Goal: Find specific page/section: Find specific page/section

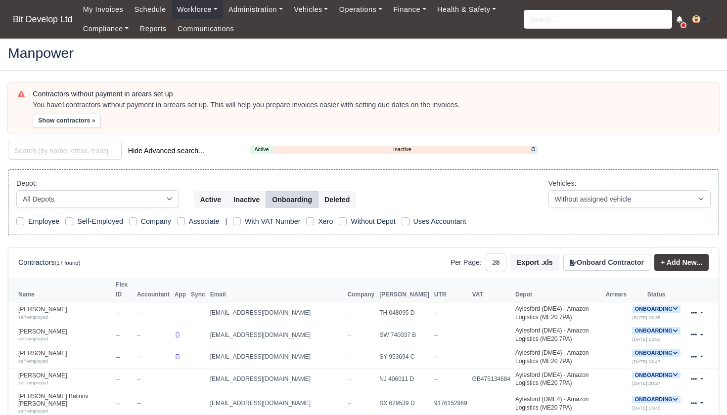
select select "25"
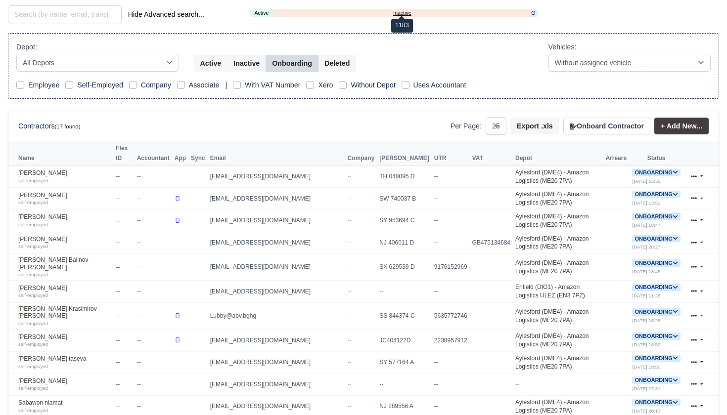
click at [530, 12] on link "Inactive" at bounding box center [402, 13] width 258 height 8
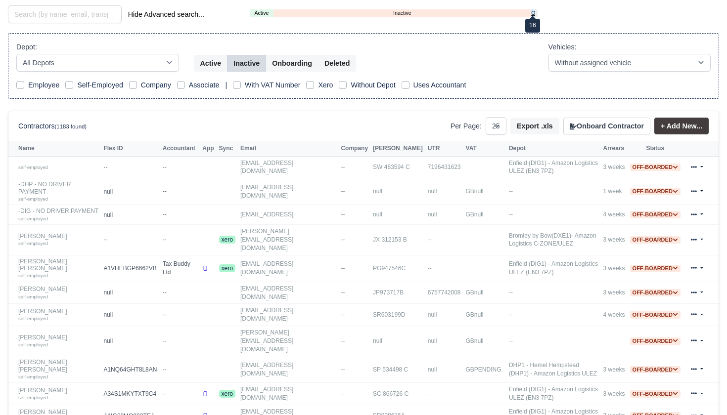
click at [532, 11] on link "Onboarding" at bounding box center [532, 13] width 3 height 8
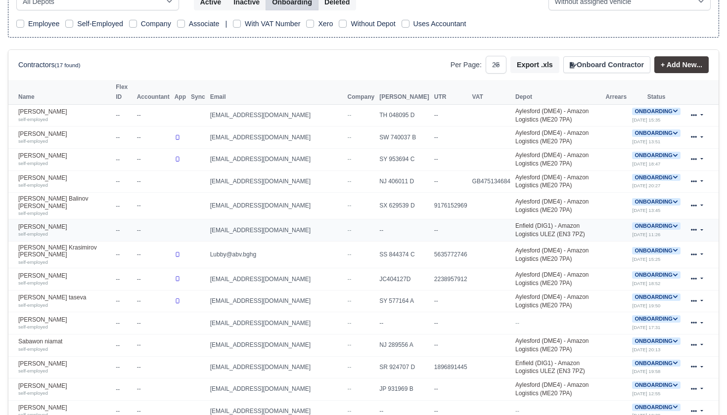
scroll to position [205, 0]
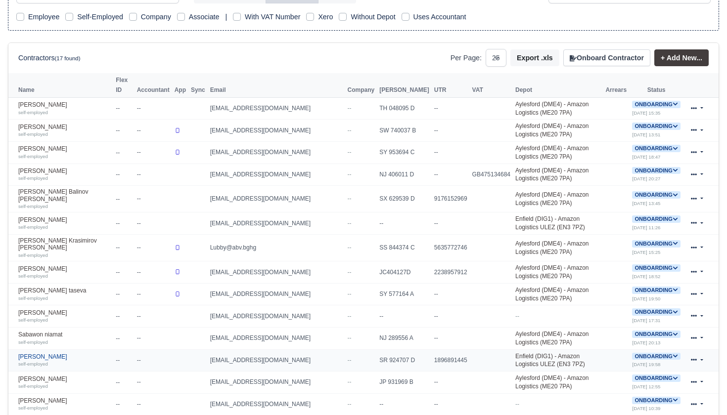
click at [43, 353] on link "Samson Tsegay self-employed" at bounding box center [64, 360] width 92 height 14
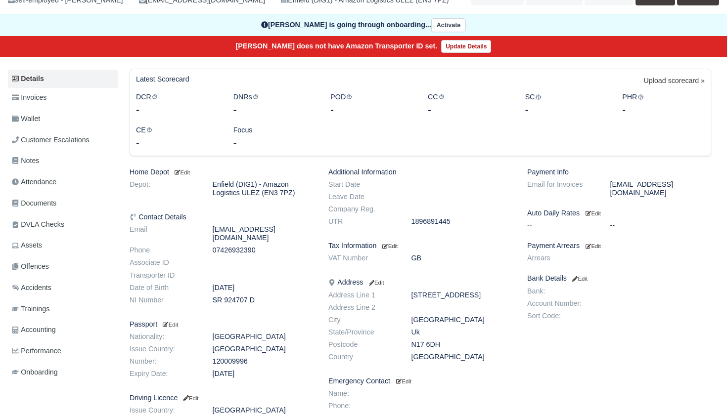
scroll to position [78, 0]
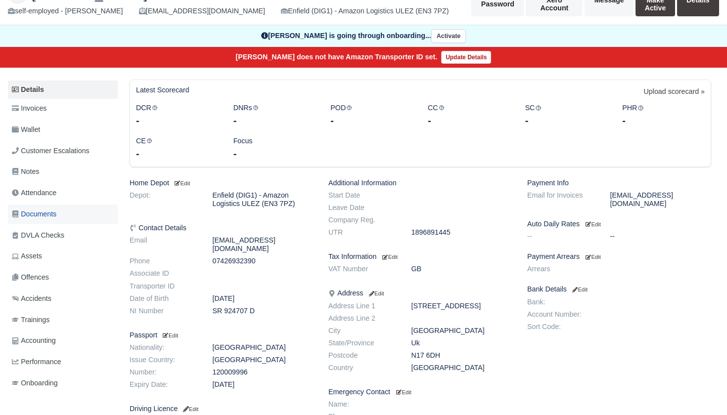
click at [43, 212] on span "Documents" at bounding box center [34, 214] width 44 height 11
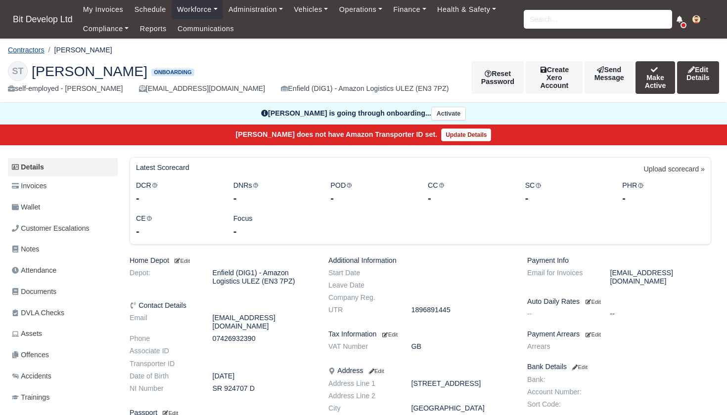
click at [26, 50] on link "Contractors" at bounding box center [26, 50] width 37 height 8
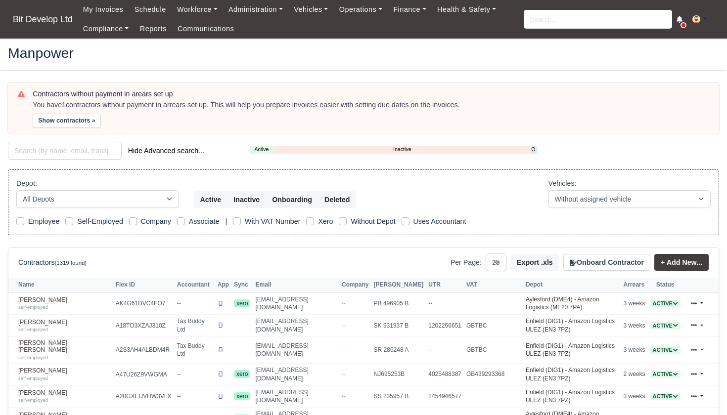
select select "25"
click at [533, 148] on link "Onboarding" at bounding box center [532, 149] width 3 height 8
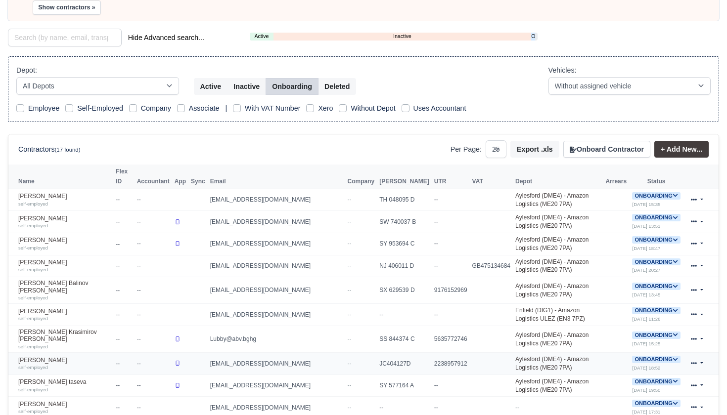
scroll to position [115, 0]
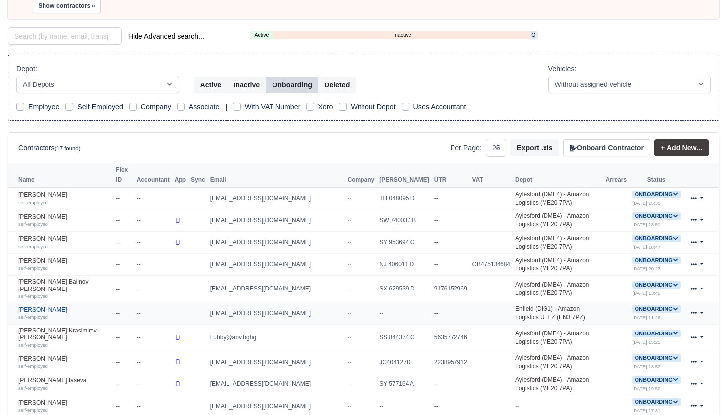
click at [45, 306] on link "Louis Gibson self-employed" at bounding box center [64, 313] width 92 height 14
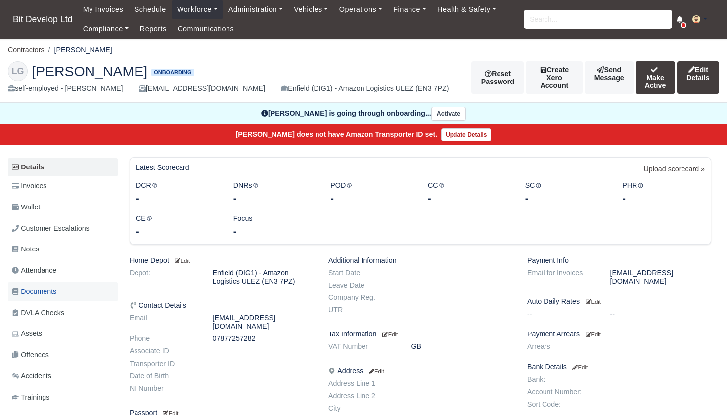
click at [40, 286] on span "Documents" at bounding box center [34, 291] width 44 height 11
